Goal: Task Accomplishment & Management: Manage account settings

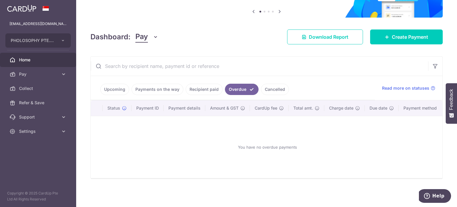
scroll to position [59, 0]
click at [215, 91] on link "Recipient paid" at bounding box center [203, 89] width 37 height 11
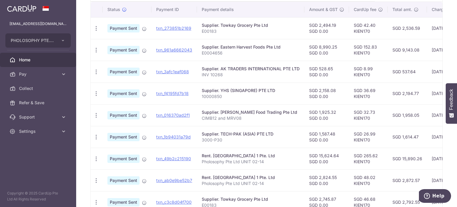
scroll to position [216, 0]
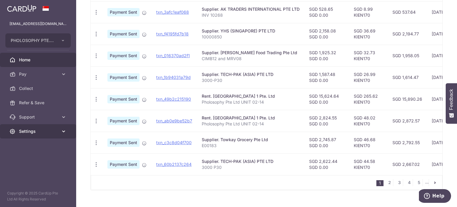
click at [29, 134] on link "Settings" at bounding box center [38, 131] width 76 height 14
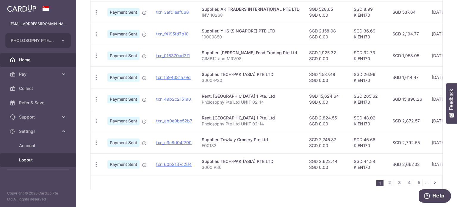
click at [30, 157] on span "Logout" at bounding box center [38, 160] width 39 height 6
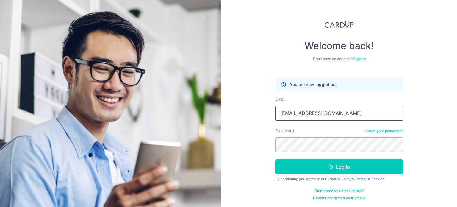
click at [352, 116] on input "[EMAIL_ADDRESS][DOMAIN_NAME]" at bounding box center [339, 113] width 128 height 15
type input "[EMAIL_ADDRESS][DOMAIN_NAME]"
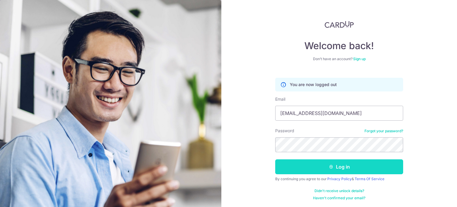
click at [335, 167] on button "Log in" at bounding box center [339, 166] width 128 height 15
